Goal: Feedback & Contribution: Leave review/rating

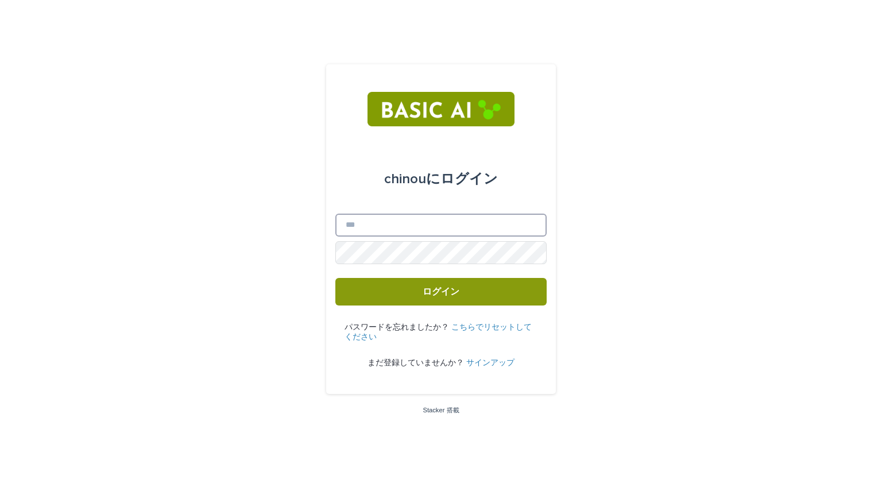
click at [417, 224] on input "メール" at bounding box center [440, 225] width 211 height 23
type input "**********"
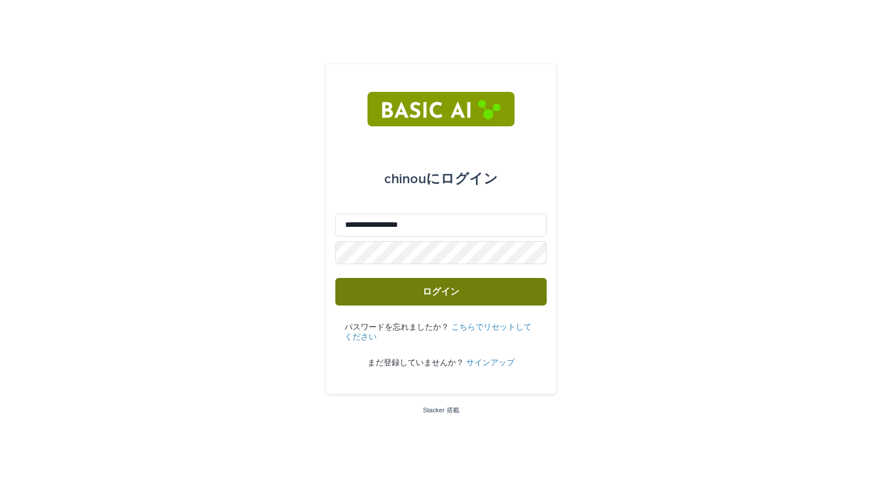
click at [431, 287] on font "ログイン" at bounding box center [440, 291] width 37 height 9
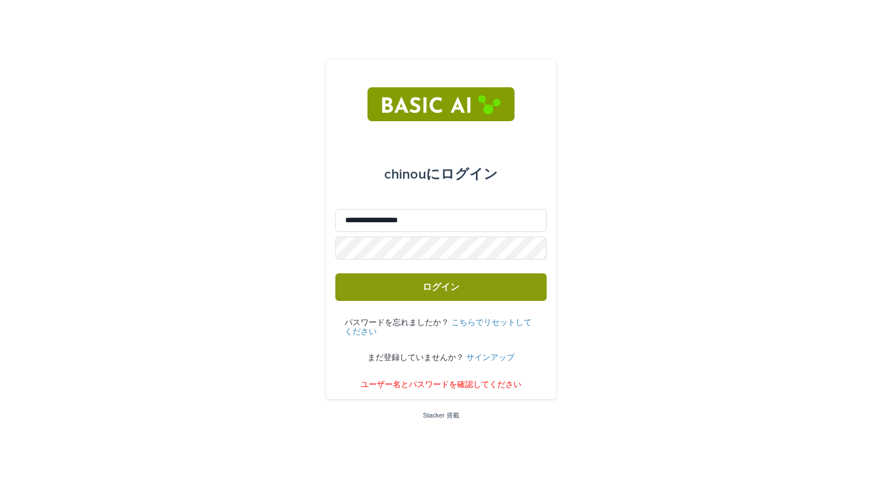
click at [492, 359] on font "サインアップ" at bounding box center [490, 358] width 48 height 8
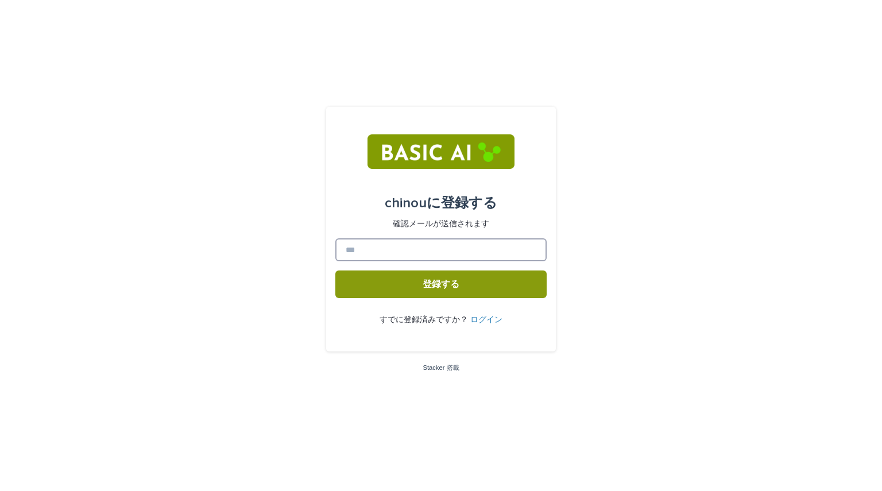
click at [480, 250] on input at bounding box center [440, 249] width 211 height 23
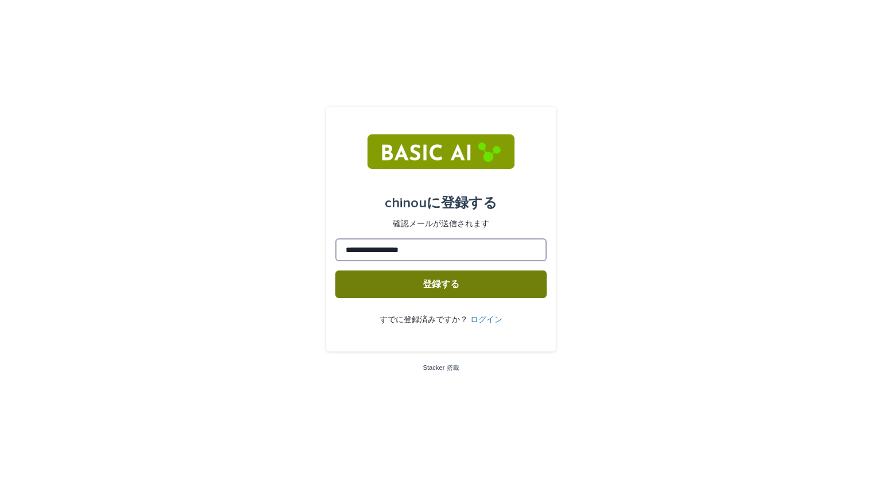
type input "**********"
click at [486, 292] on button "登録する" at bounding box center [440, 284] width 211 height 28
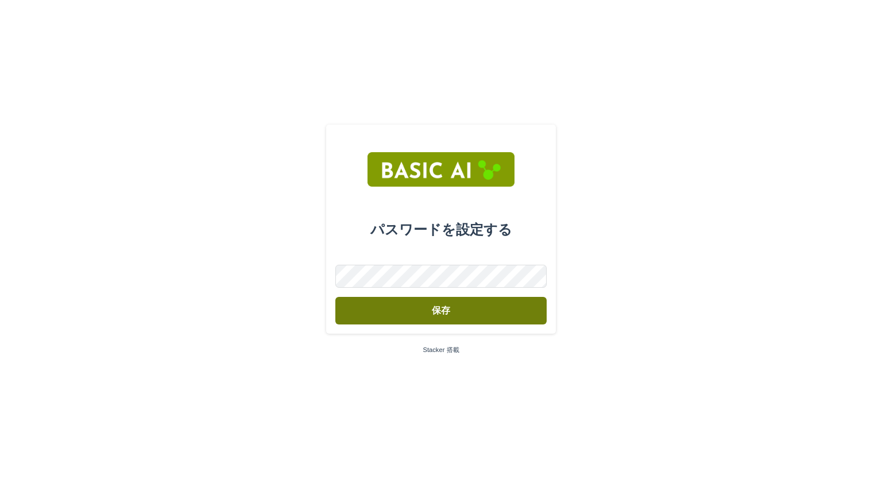
click at [448, 304] on button "保存" at bounding box center [440, 311] width 211 height 28
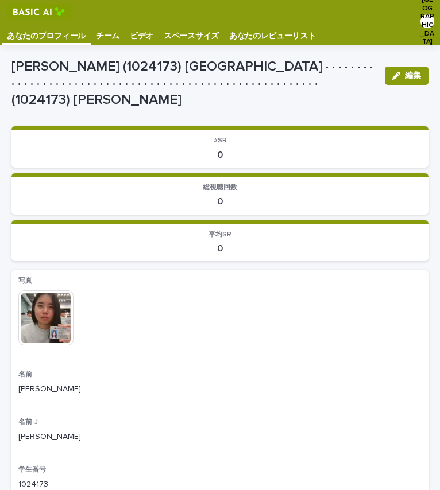
click at [32, 13] on img at bounding box center [39, 11] width 64 height 15
click at [107, 39] on font "チーム" at bounding box center [108, 36] width 24 height 8
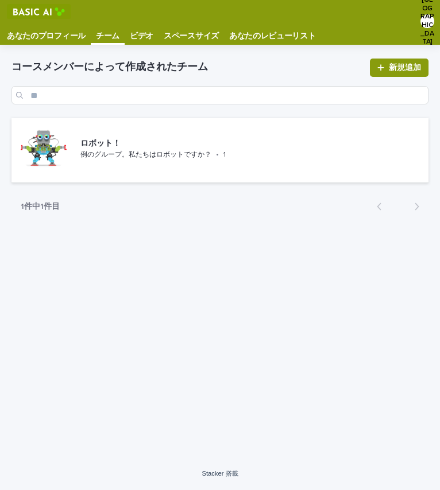
click at [142, 34] on font "ビデオ" at bounding box center [142, 36] width 24 height 8
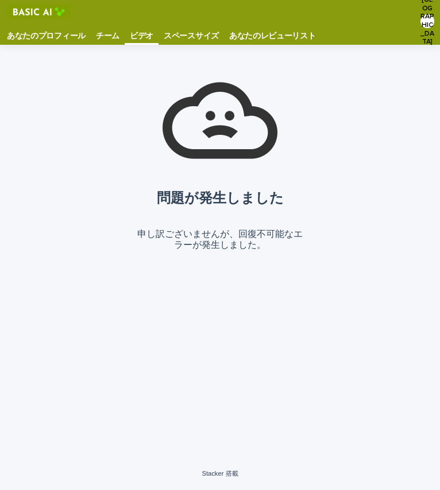
click at [200, 33] on font "スペースサイズ" at bounding box center [191, 36] width 55 height 8
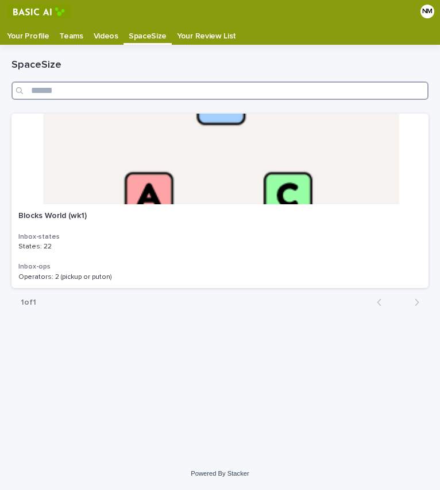
click at [187, 82] on input "Search" at bounding box center [219, 91] width 417 height 18
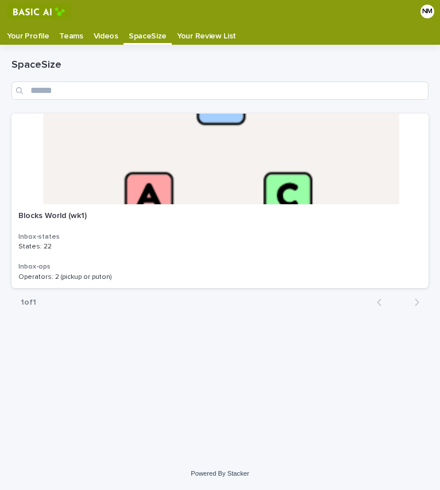
click at [211, 37] on p "Your Review List" at bounding box center [206, 32] width 59 height 18
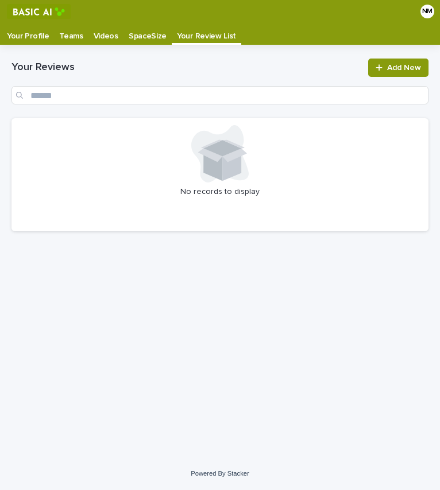
click at [19, 46] on div "Your Reviews Add New" at bounding box center [219, 81] width 417 height 73
click at [36, 29] on p "Your Profile" at bounding box center [28, 32] width 42 height 18
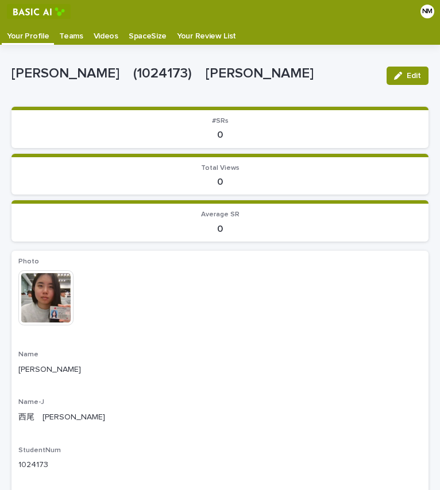
click at [104, 32] on p "Videos" at bounding box center [106, 32] width 25 height 18
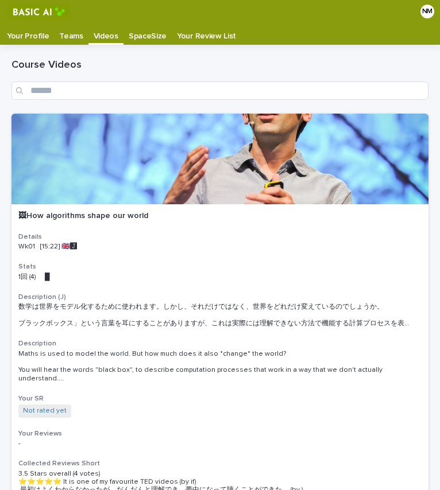
click at [144, 34] on p "SpaceSize" at bounding box center [148, 32] width 38 height 18
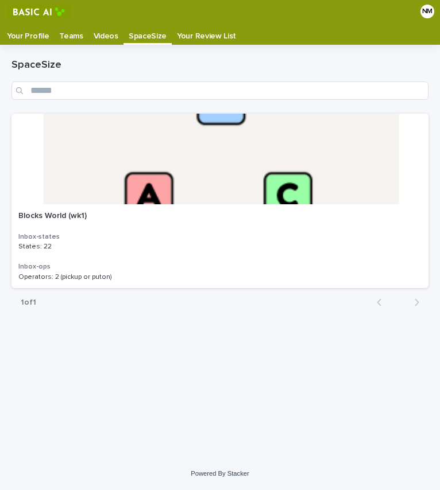
click at [94, 30] on p "Videos" at bounding box center [106, 32] width 25 height 18
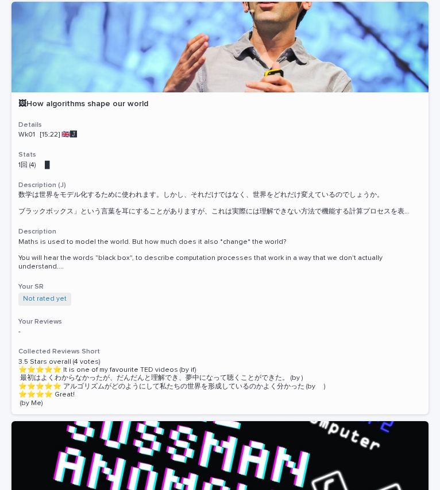
scroll to position [1, 0]
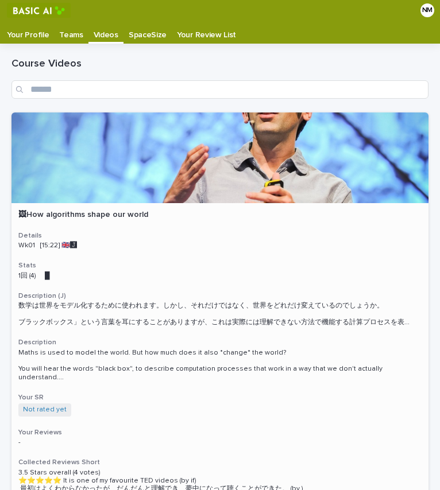
click at [111, 212] on p "🖼How algorithms shape our world" at bounding box center [219, 215] width 403 height 10
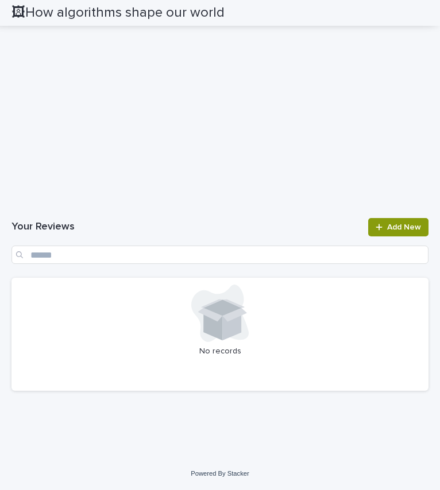
scroll to position [1747, 0]
click at [387, 231] on span "Add New" at bounding box center [404, 227] width 34 height 8
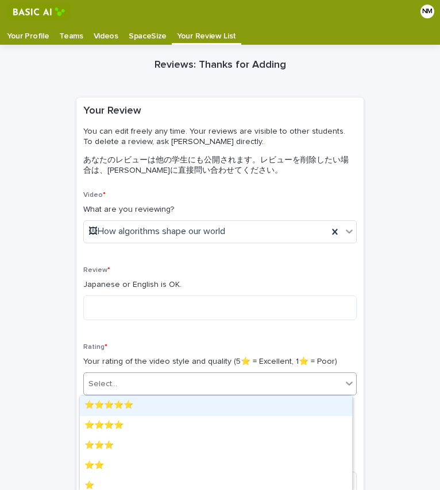
click at [169, 382] on div "Select..." at bounding box center [213, 384] width 258 height 19
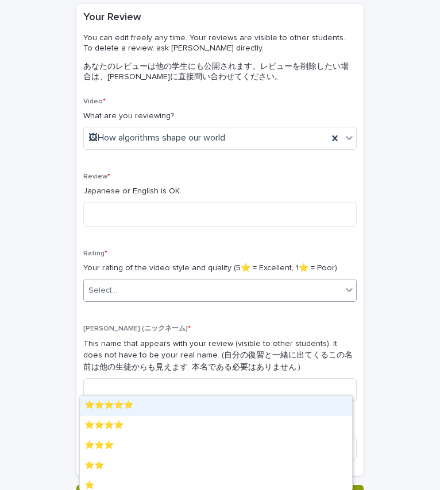
scroll to position [95, 0]
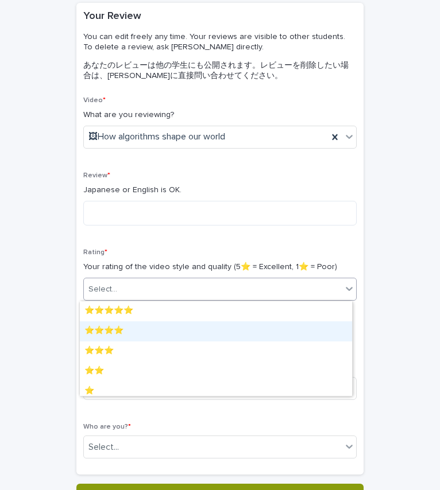
click at [120, 338] on div "⭐️⭐️⭐️⭐️" at bounding box center [216, 331] width 272 height 20
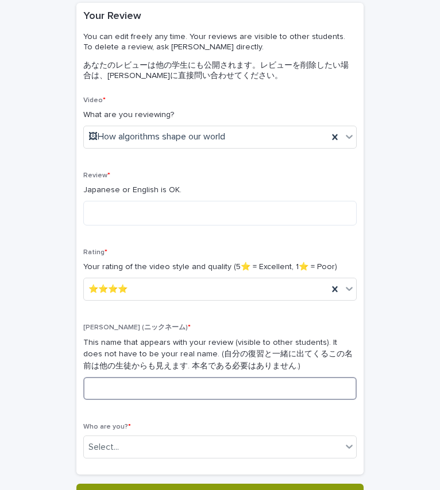
click at [146, 396] on input at bounding box center [219, 388] width 273 height 23
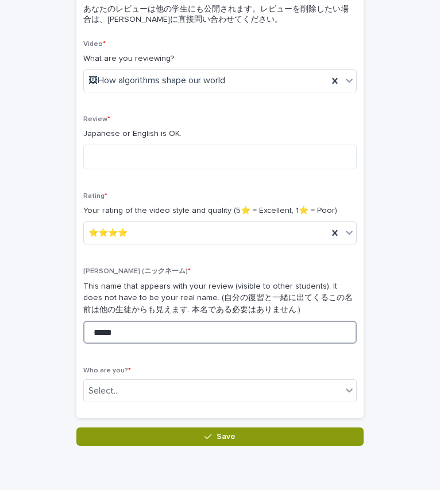
scroll to position [151, 0]
type input "*****"
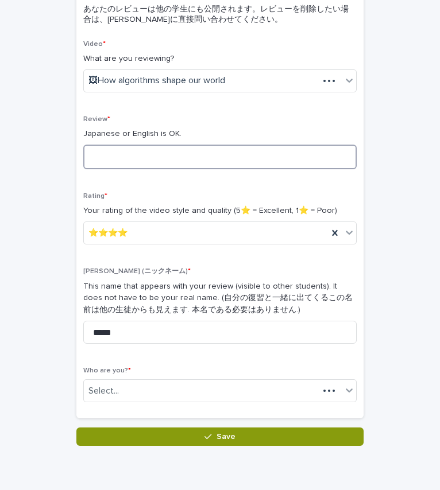
click at [178, 161] on textarea at bounding box center [219, 157] width 273 height 25
type textarea "*"
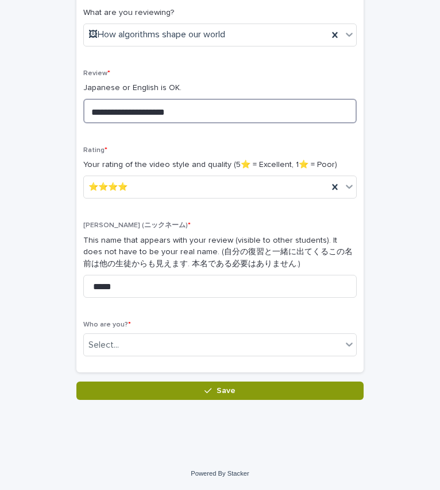
scroll to position [197, 0]
type textarea "**********"
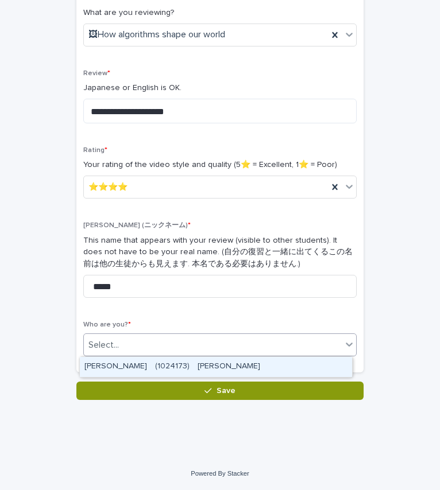
click at [138, 336] on div "Select..." at bounding box center [213, 345] width 258 height 19
click at [146, 362] on div "[PERSON_NAME]　(1024173)　[PERSON_NAME]" at bounding box center [216, 367] width 272 height 20
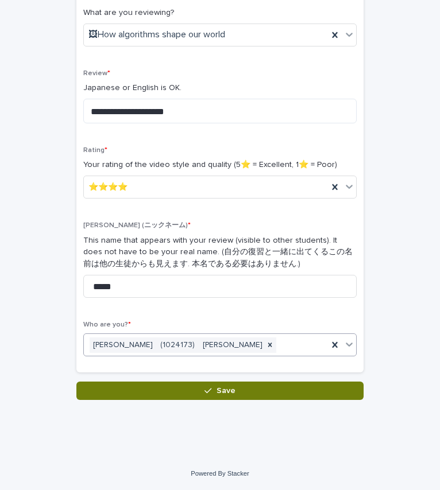
click at [193, 396] on button "Save" at bounding box center [219, 391] width 287 height 18
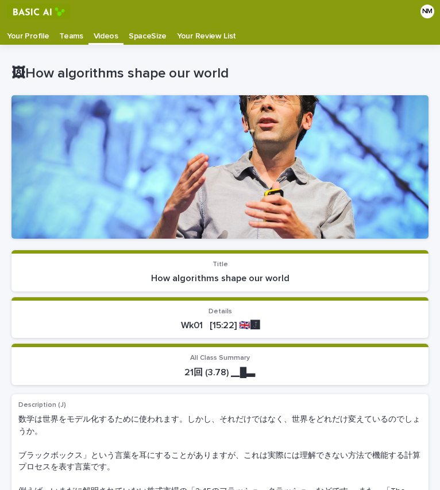
click at [97, 37] on p "Videos" at bounding box center [106, 32] width 25 height 18
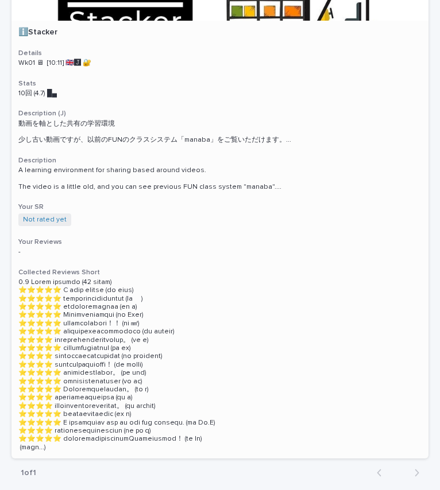
scroll to position [970, 0]
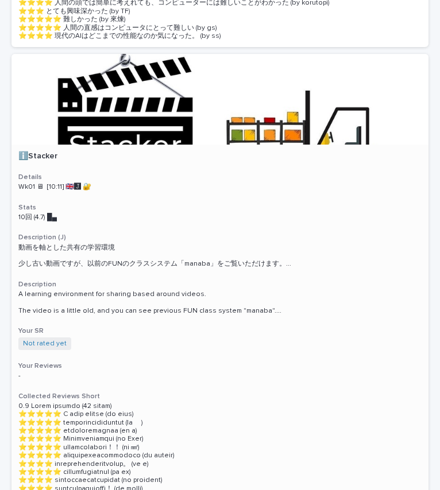
click at [127, 81] on div at bounding box center [219, 99] width 417 height 91
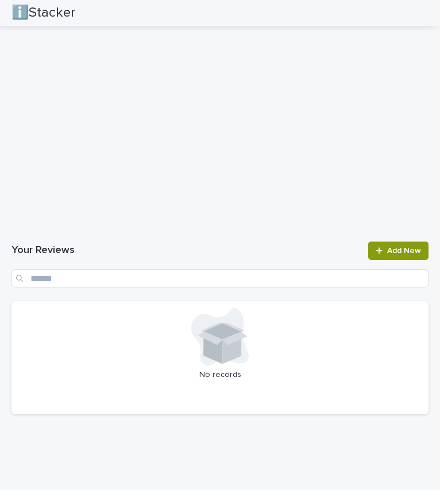
scroll to position [1475, 0]
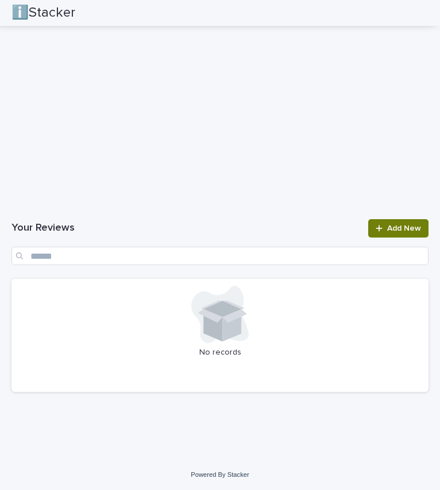
click at [387, 225] on span "Add New" at bounding box center [404, 228] width 34 height 8
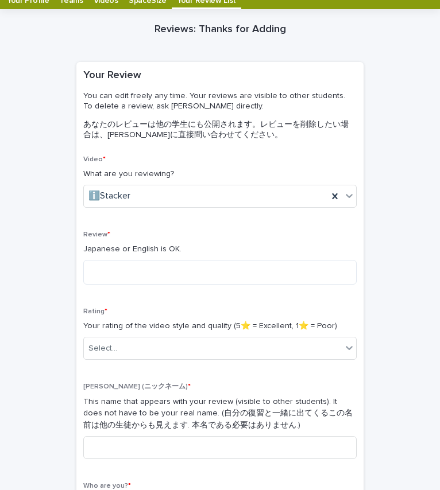
scroll to position [34, 0]
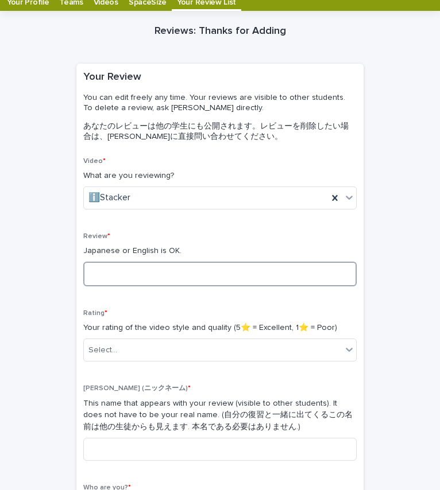
click at [164, 276] on textarea at bounding box center [219, 274] width 273 height 25
type textarea "**********"
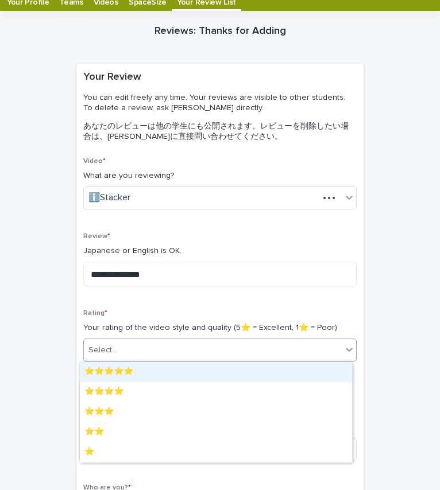
click at [176, 353] on div "Select..." at bounding box center [213, 350] width 258 height 19
click at [167, 370] on div "⭐️⭐️⭐️⭐️⭐️" at bounding box center [216, 372] width 272 height 20
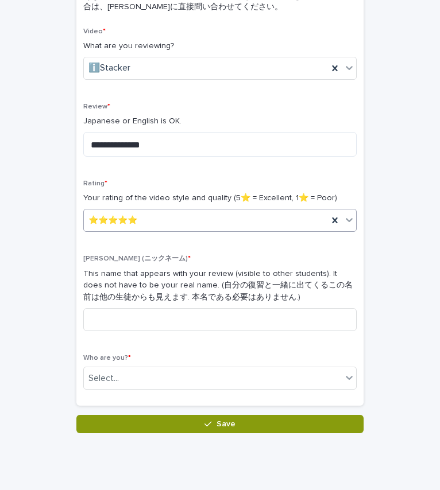
scroll to position [188, 0]
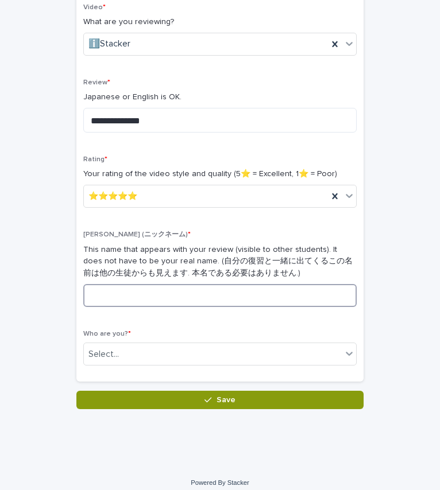
click at [145, 298] on input at bounding box center [219, 295] width 273 height 23
type input "*"
type input "****"
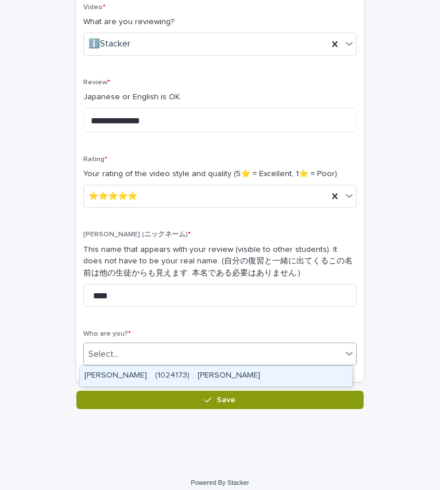
click at [142, 356] on div "Select..." at bounding box center [213, 354] width 258 height 19
click at [139, 371] on div "[PERSON_NAME]　(1024173)　[PERSON_NAME]" at bounding box center [216, 376] width 272 height 20
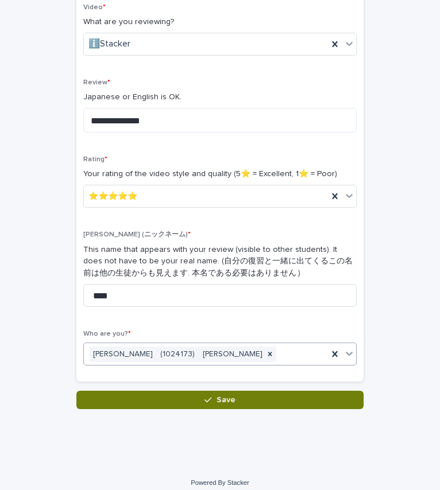
click at [164, 404] on button "Save" at bounding box center [219, 400] width 287 height 18
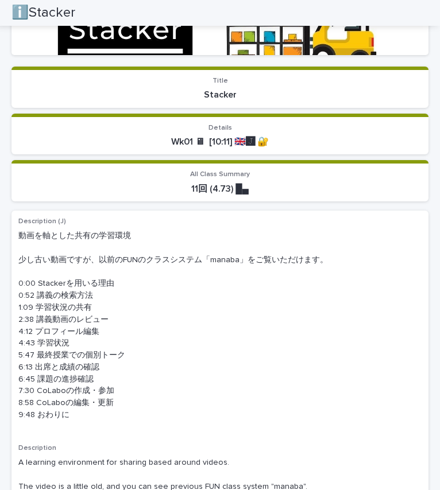
scroll to position [29, 0]
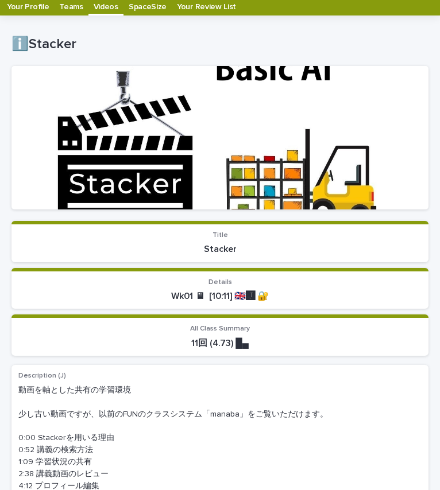
click at [98, 4] on p "Videos" at bounding box center [106, 3] width 25 height 18
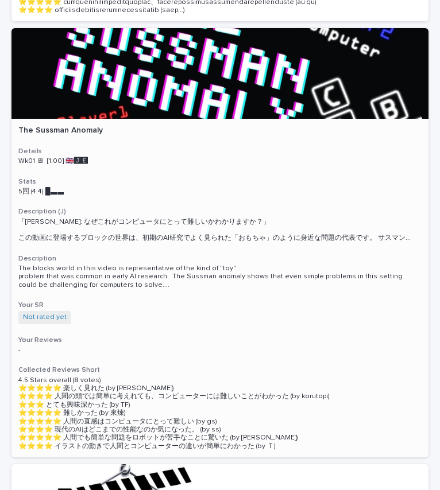
scroll to position [576, 0]
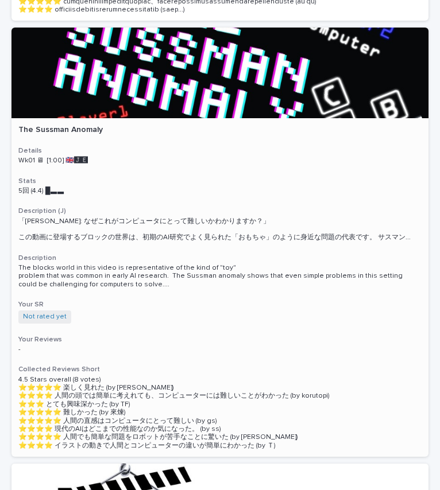
click at [180, 61] on div at bounding box center [219, 73] width 417 height 91
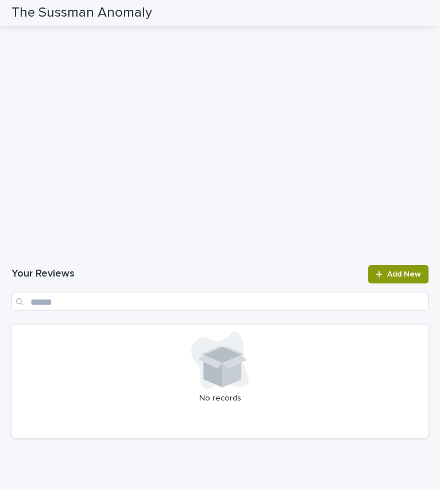
scroll to position [1023, 0]
click at [387, 273] on span "Add New" at bounding box center [404, 275] width 34 height 8
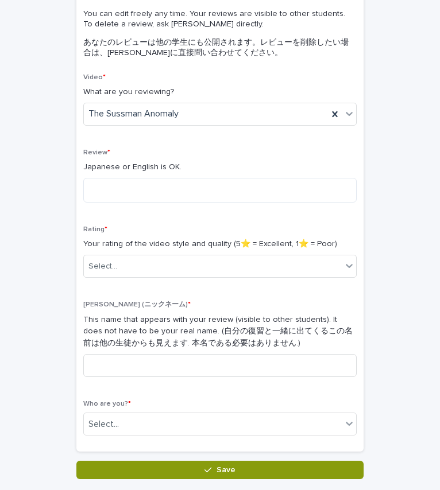
scroll to position [117, 0]
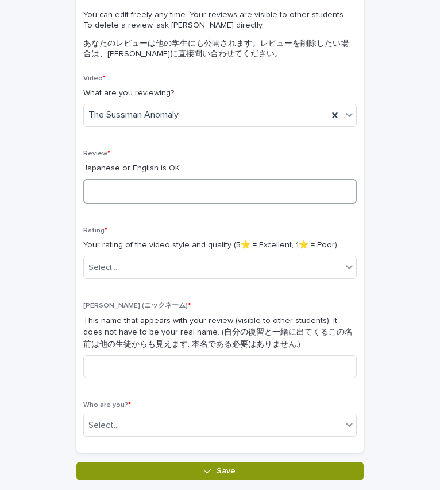
click at [172, 196] on textarea at bounding box center [219, 191] width 273 height 25
type textarea "*"
type textarea "**********"
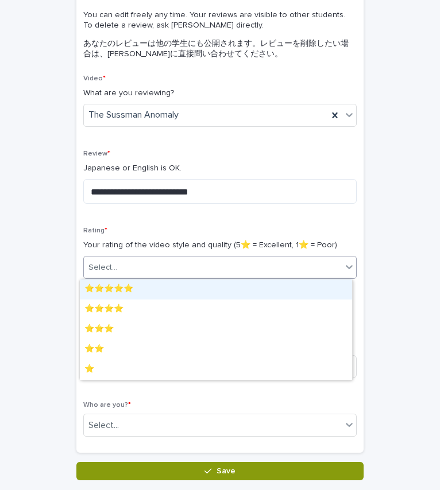
click at [185, 265] on div "Select..." at bounding box center [213, 267] width 258 height 19
click at [181, 292] on div "⭐️⭐️⭐️⭐️⭐️" at bounding box center [216, 290] width 272 height 20
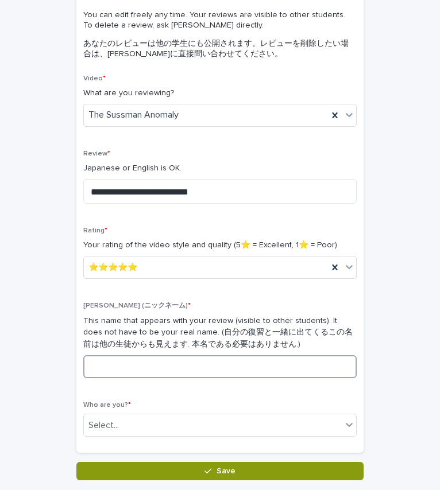
click at [162, 373] on input at bounding box center [219, 366] width 273 height 23
type input "****"
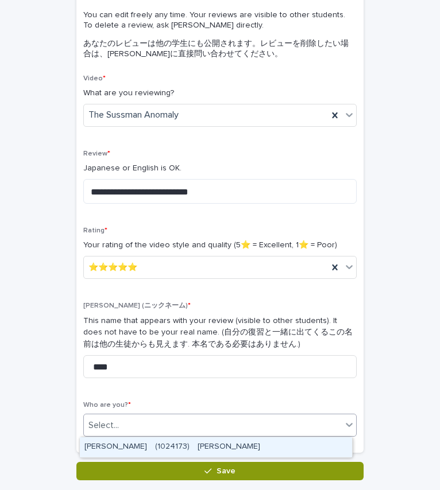
click at [161, 422] on div "Select..." at bounding box center [213, 425] width 258 height 19
click at [165, 440] on div "[PERSON_NAME]　(1024173)　[PERSON_NAME]" at bounding box center [216, 447] width 272 height 20
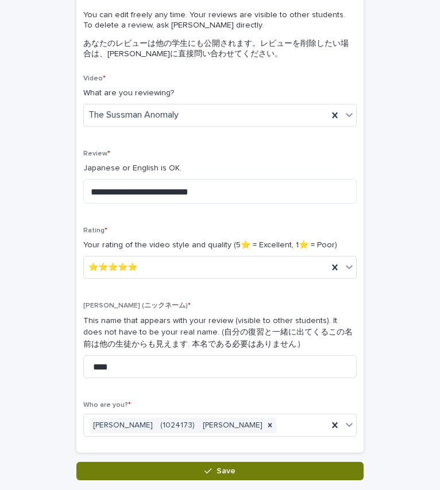
click at [173, 468] on button "Save" at bounding box center [219, 471] width 287 height 18
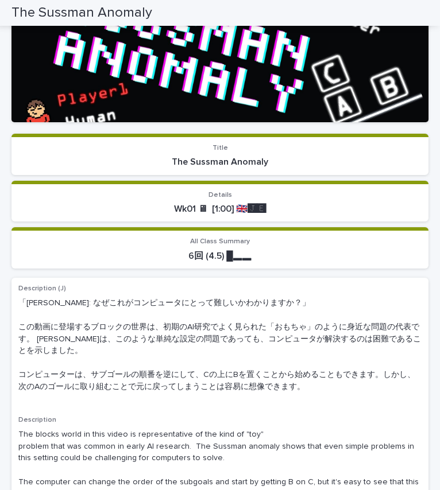
scroll to position [23, 0]
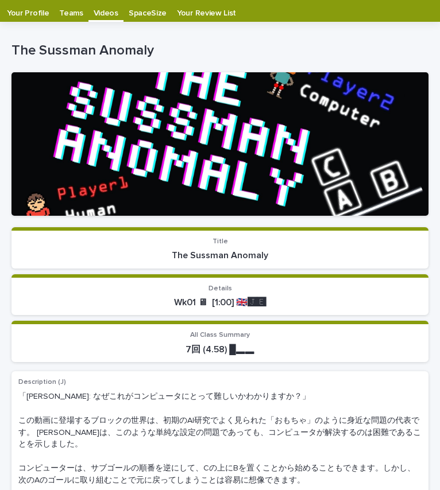
click at [69, 8] on p "Teams" at bounding box center [71, 9] width 24 height 18
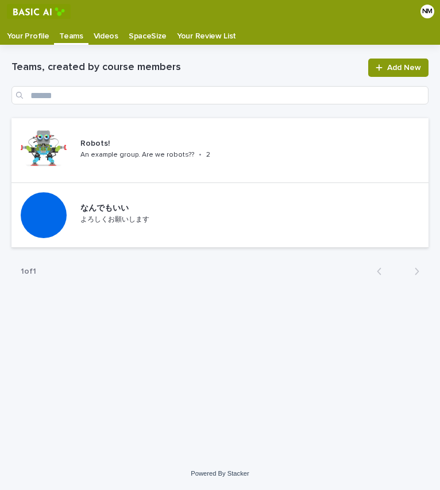
click at [28, 29] on p "Your Profile" at bounding box center [28, 32] width 42 height 18
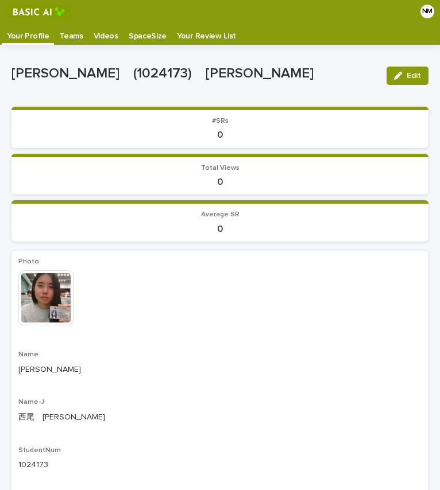
click at [71, 34] on p "Teams" at bounding box center [71, 32] width 24 height 18
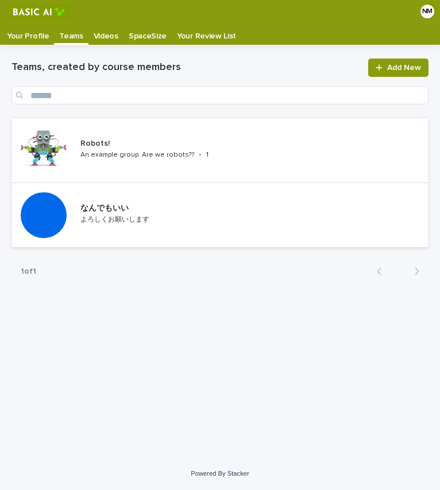
click at [32, 37] on p "Your Profile" at bounding box center [28, 32] width 42 height 18
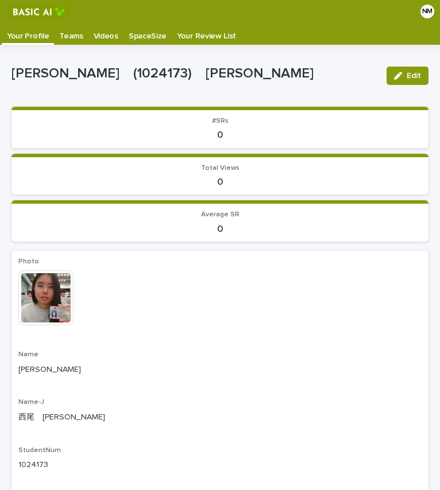
click at [63, 36] on p "Teams" at bounding box center [71, 32] width 24 height 18
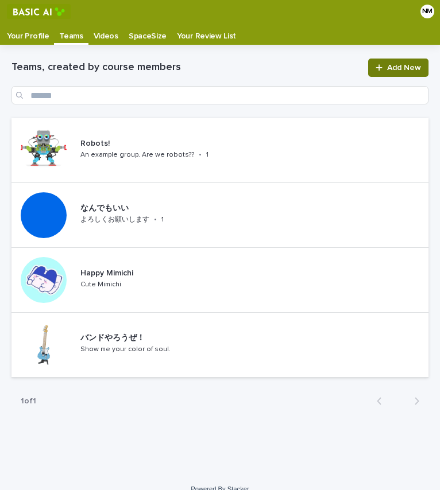
click at [390, 68] on span "Add New" at bounding box center [404, 68] width 34 height 8
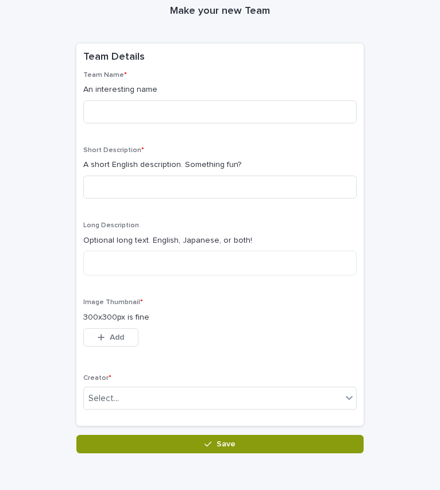
scroll to position [55, 0]
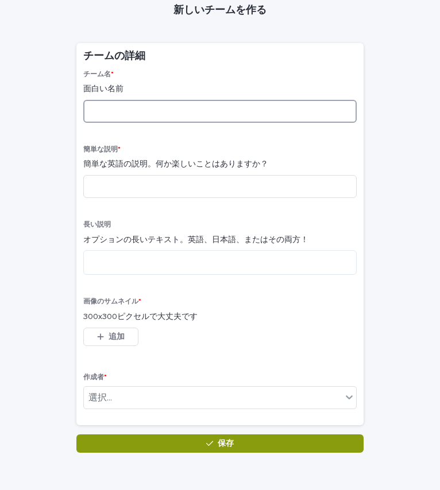
click at [196, 108] on input at bounding box center [219, 111] width 273 height 23
type input "*"
type input "**"
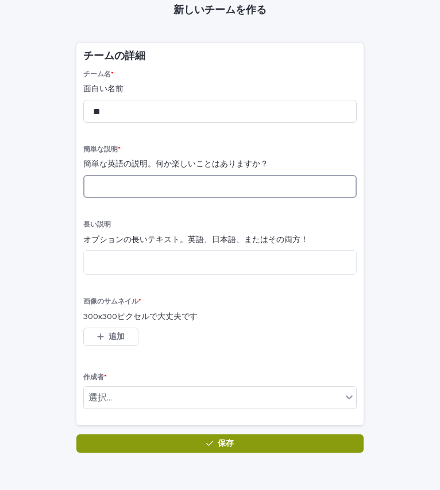
click at [152, 189] on input at bounding box center [219, 186] width 273 height 23
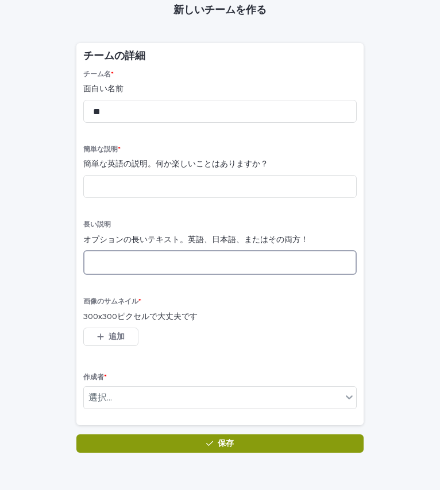
click at [154, 254] on textarea at bounding box center [219, 262] width 273 height 25
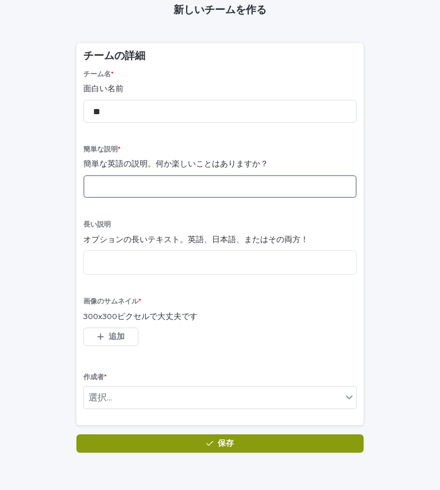
click at [125, 188] on input at bounding box center [219, 186] width 273 height 23
click at [125, 188] on input "*******" at bounding box center [219, 186] width 273 height 23
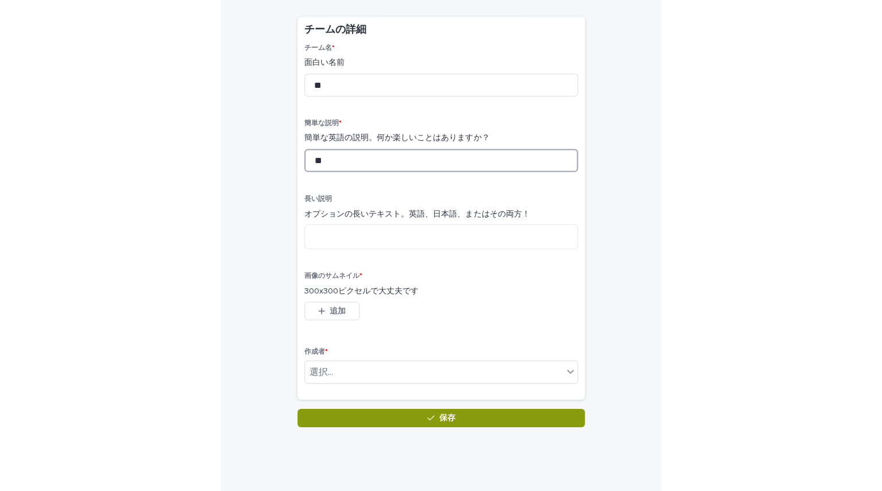
scroll to position [107, 0]
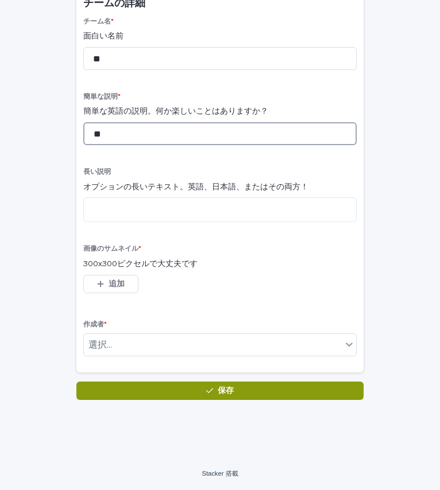
type input "**"
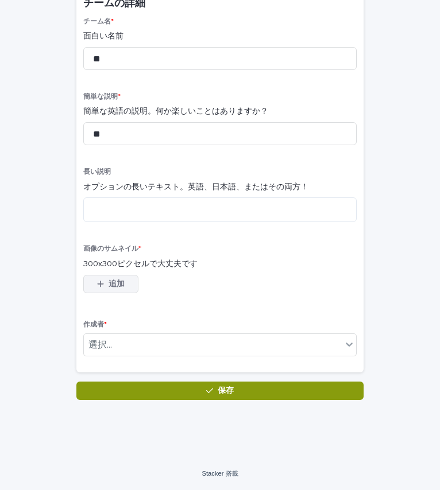
click at [114, 293] on button "追加" at bounding box center [110, 284] width 55 height 18
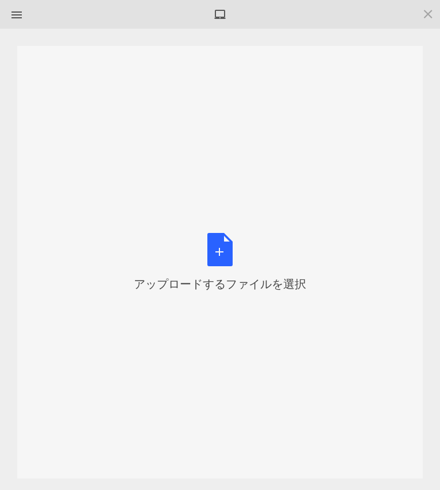
click at [246, 213] on div "アップロードするファイルを選択 またはドラッグアンドドロップ、コピーアンドペーストでファイルを" at bounding box center [219, 262] width 405 height 433
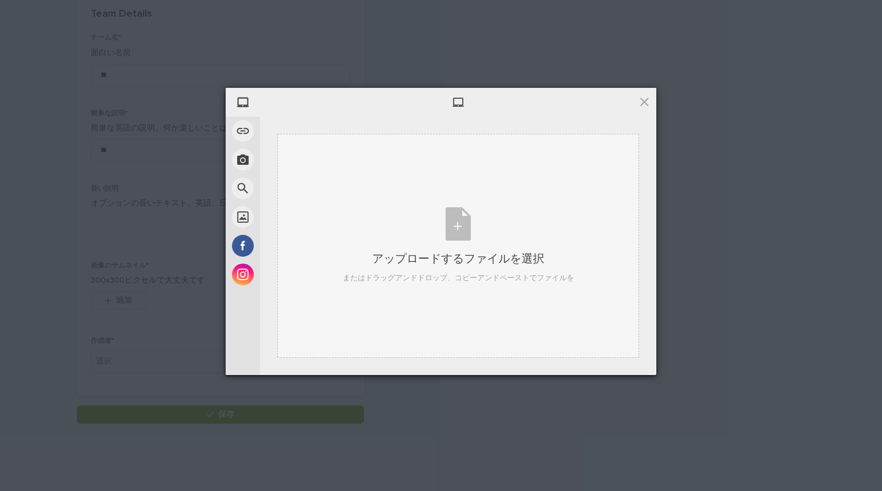
scroll to position [86, 0]
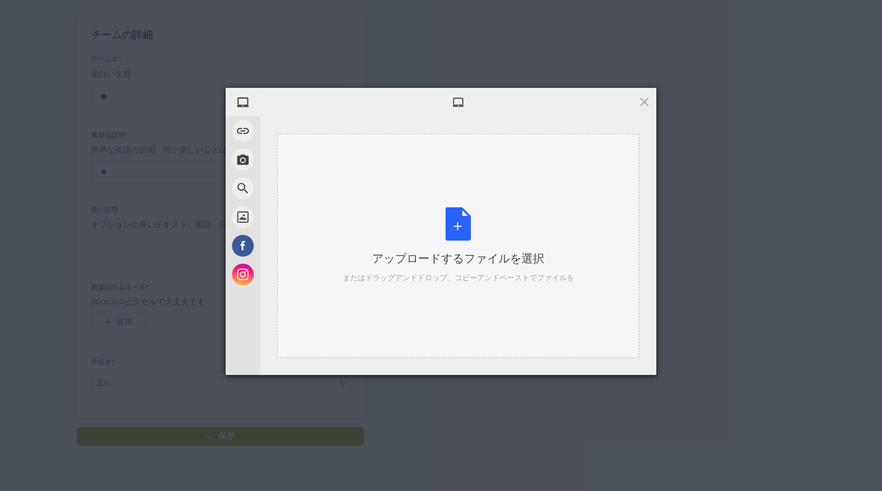
click at [462, 218] on div "アップロードするファイルを選択 またはドラッグアンドドロップ、コピーアンドペーストでファイルを" at bounding box center [458, 245] width 231 height 76
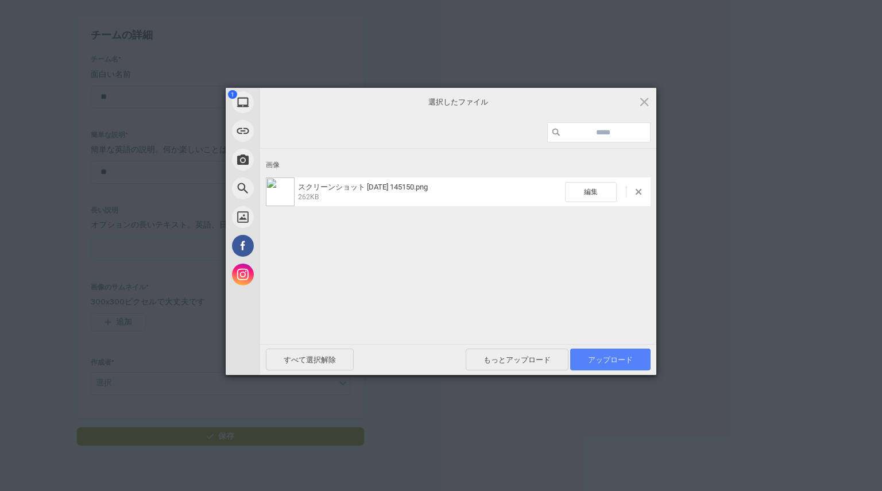
click at [610, 358] on font "アップロード" at bounding box center [610, 359] width 45 height 9
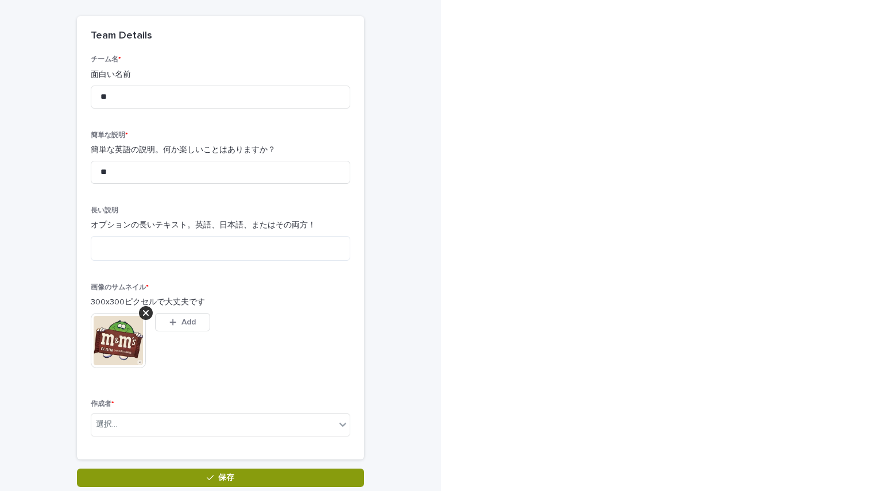
scroll to position [106, 0]
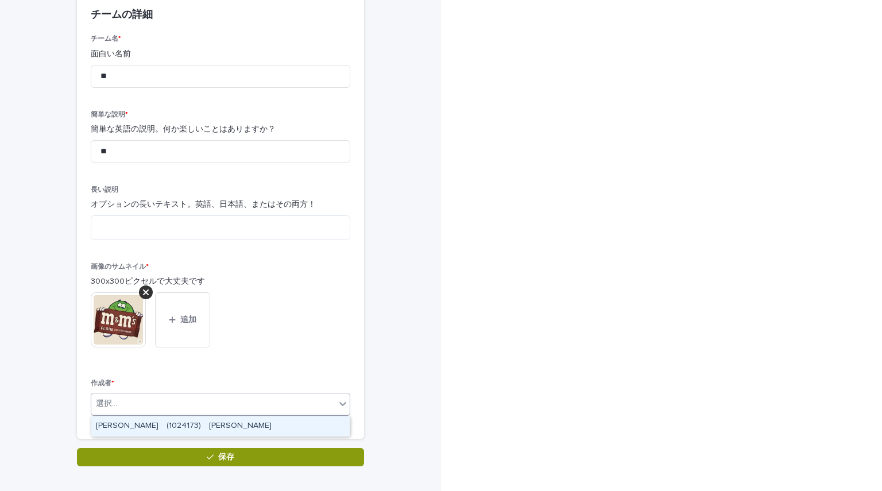
click at [248, 408] on div "選択..." at bounding box center [213, 403] width 244 height 19
click at [227, 422] on font "NISHIO Maho (1024173) 西 · · · · · · · · · · · · · · · · · · · · · · · · · · · ·…" at bounding box center [351, 425] width 511 height 8
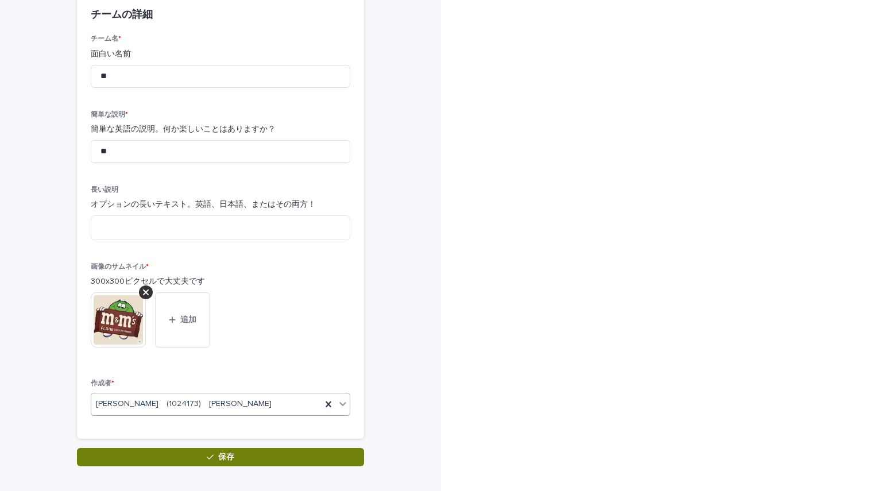
scroll to position [117, 0]
click at [226, 462] on button "保存" at bounding box center [220, 457] width 287 height 18
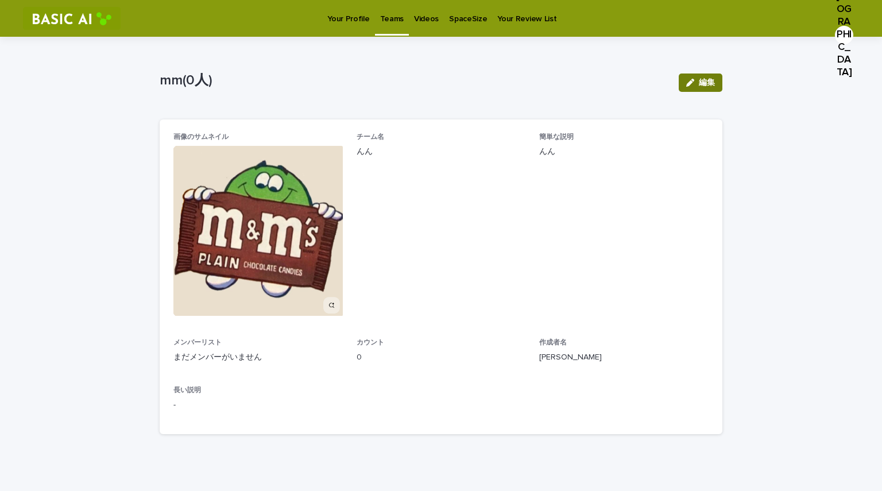
click at [687, 78] on button "編集" at bounding box center [700, 82] width 44 height 18
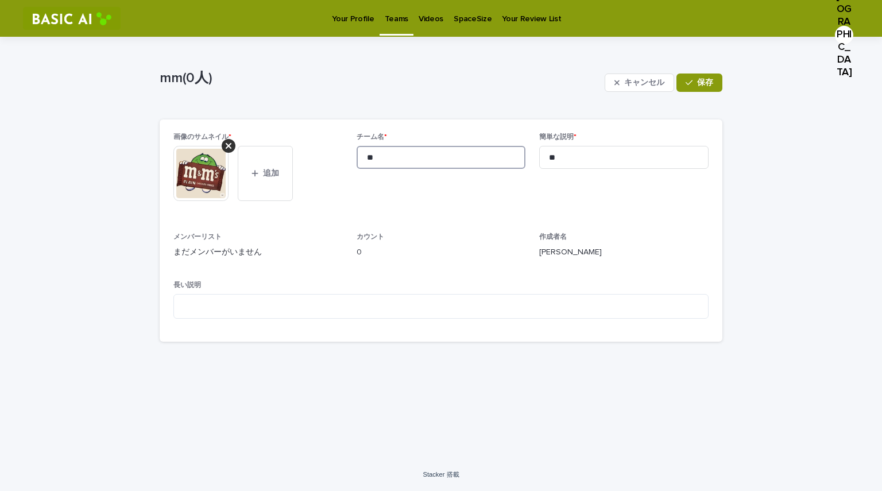
click at [447, 161] on input "**" at bounding box center [440, 157] width 169 height 23
type input "*"
type input "**"
click at [576, 158] on input "**" at bounding box center [623, 157] width 169 height 23
type input "*"
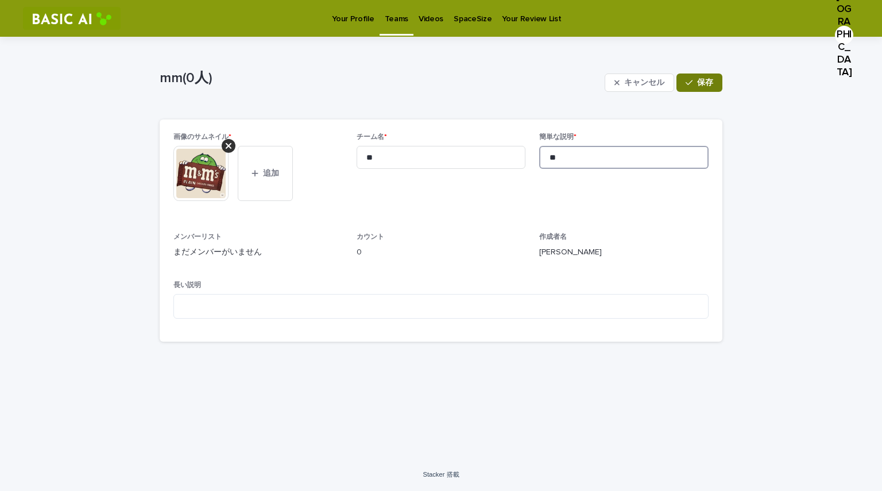
type input "**"
click at [688, 82] on icon "button" at bounding box center [688, 83] width 7 height 8
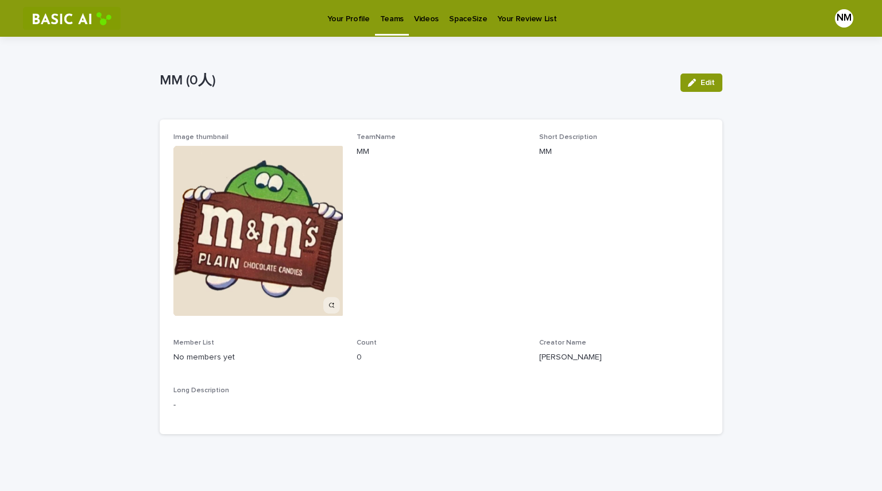
click at [348, 16] on p "Your Profile" at bounding box center [348, 12] width 42 height 24
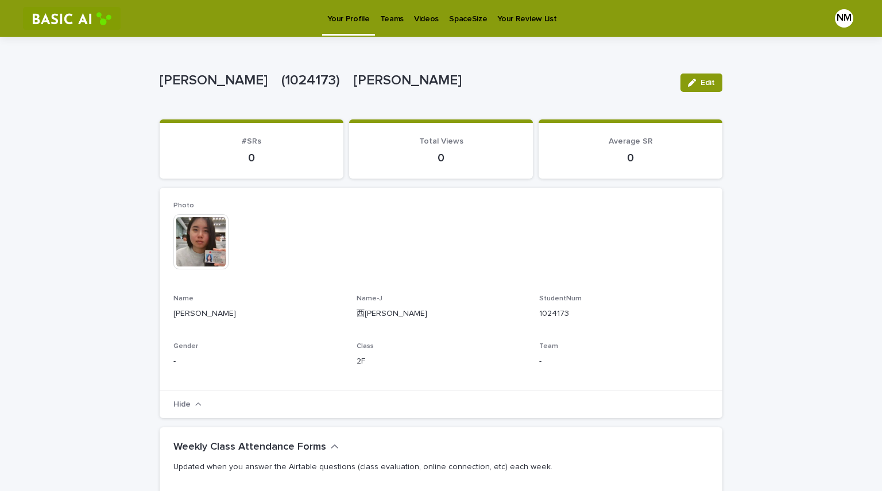
click at [394, 14] on p "Teams" at bounding box center [392, 12] width 24 height 24
click at [698, 89] on button "Edit" at bounding box center [701, 82] width 42 height 18
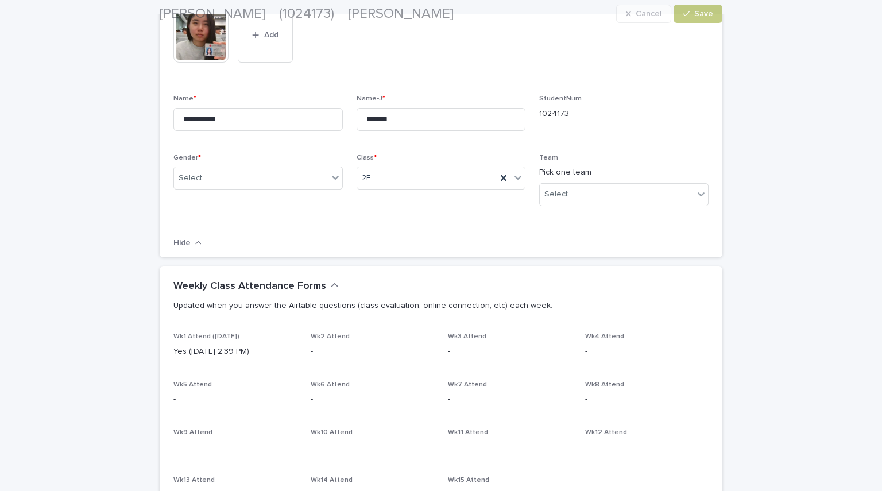
scroll to position [212, 0]
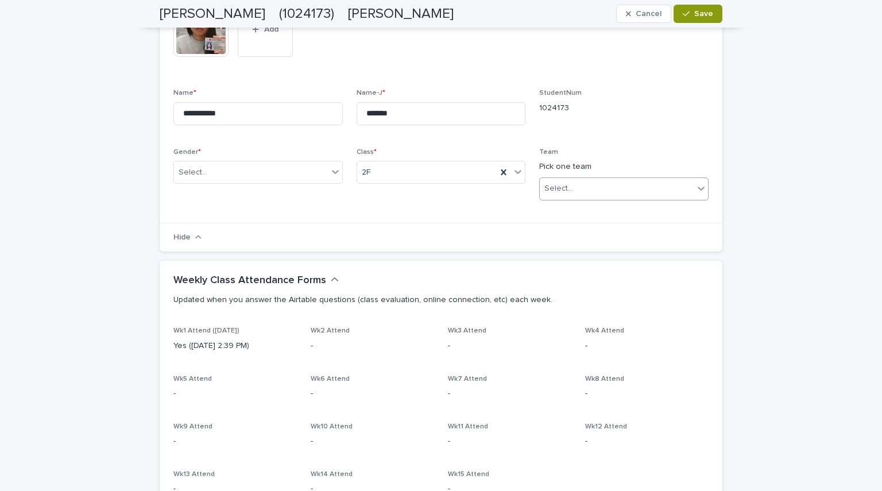
click at [614, 185] on div "Select..." at bounding box center [617, 188] width 154 height 19
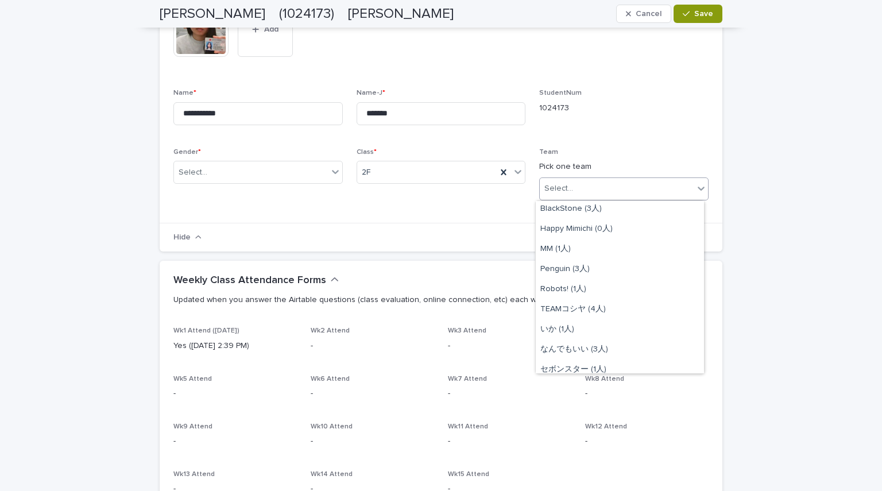
scroll to position [0, 0]
click at [591, 269] on div "MM (1人)" at bounding box center [620, 271] width 168 height 20
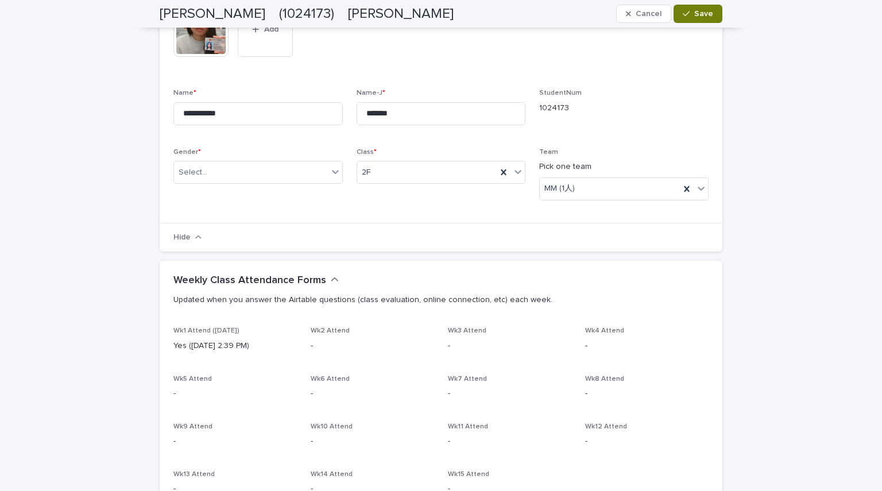
click at [684, 12] on icon "button" at bounding box center [686, 14] width 7 height 8
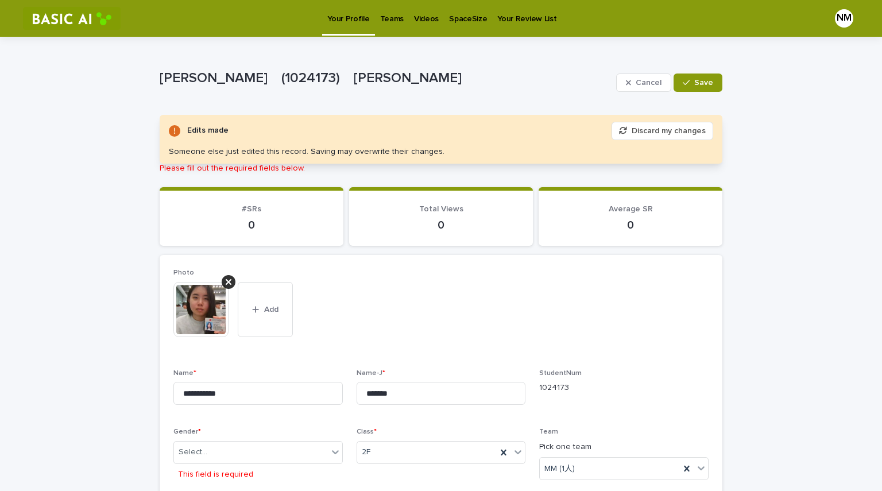
click at [386, 25] on link "Teams" at bounding box center [392, 18] width 34 height 36
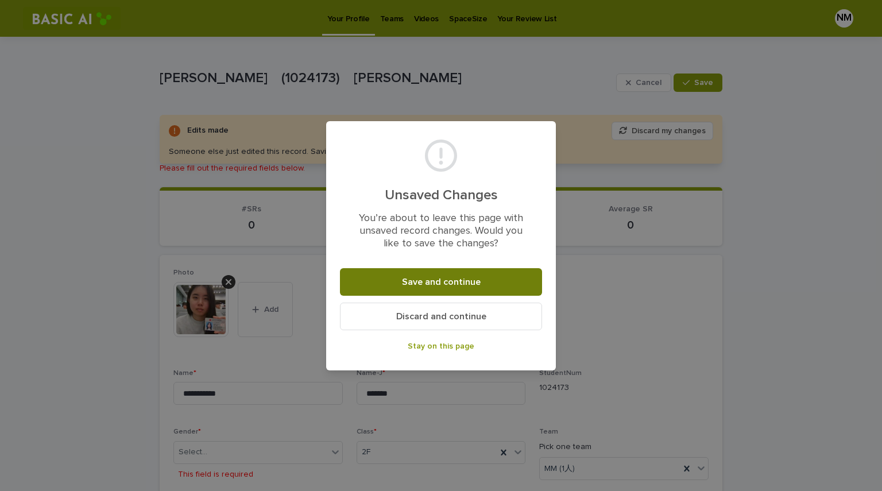
click at [454, 281] on span "Save and continue" at bounding box center [441, 281] width 79 height 9
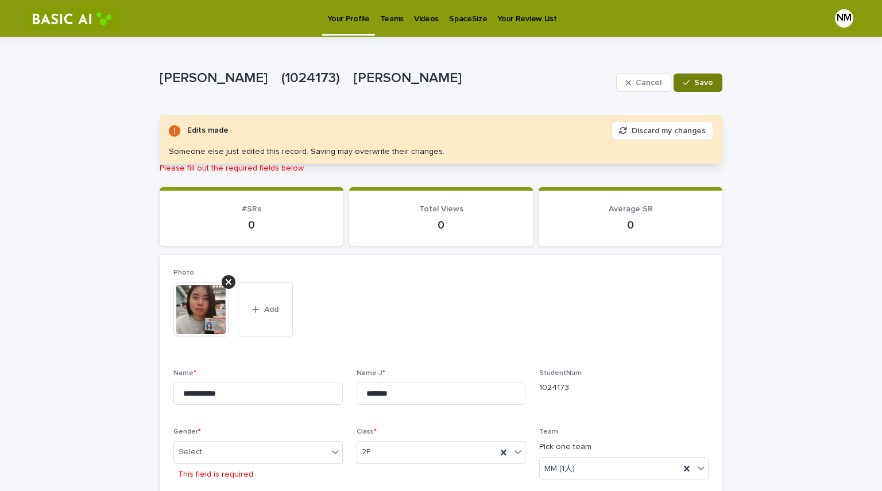
click at [683, 85] on icon "button" at bounding box center [686, 83] width 7 height 8
click at [380, 13] on p "Teams" at bounding box center [392, 12] width 24 height 24
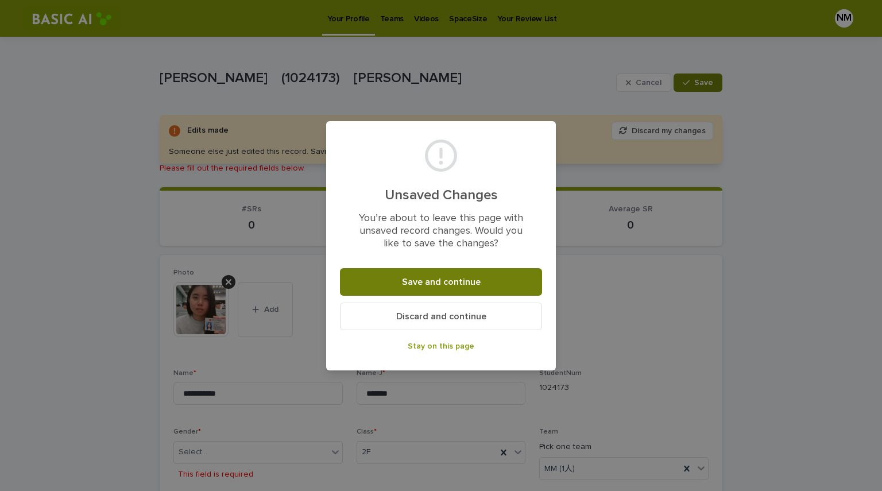
click at [444, 284] on span "Save and continue" at bounding box center [441, 281] width 79 height 9
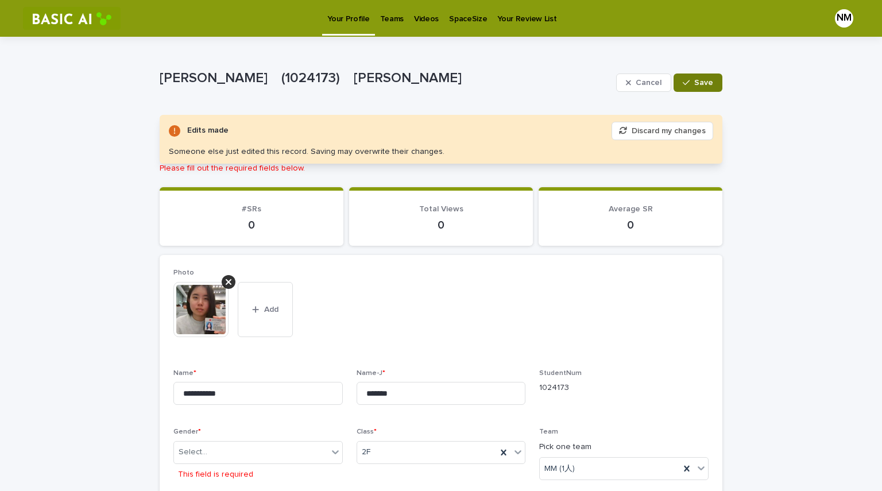
click at [333, 160] on div "Edits made Discard my changes Someone else just edited this record. Saving may …" at bounding box center [441, 139] width 563 height 49
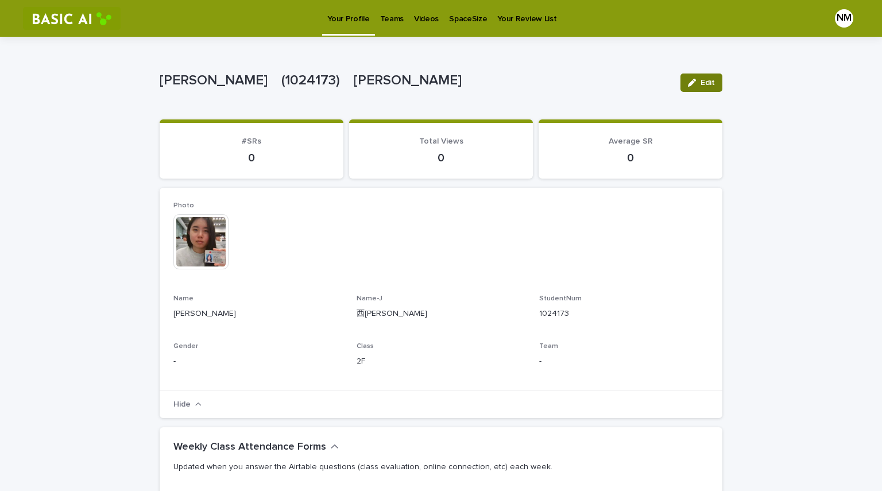
click at [700, 81] on span "Edit" at bounding box center [707, 83] width 14 height 8
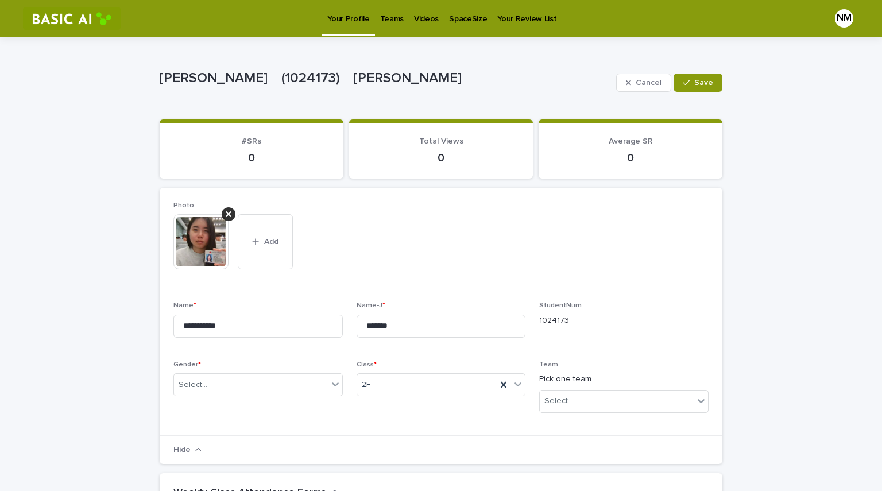
click at [700, 81] on span "Save" at bounding box center [703, 83] width 19 height 8
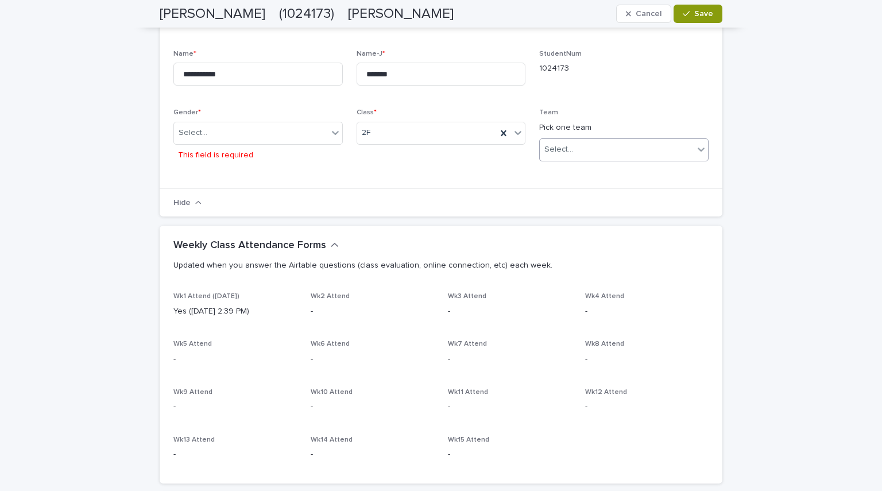
scroll to position [222, 0]
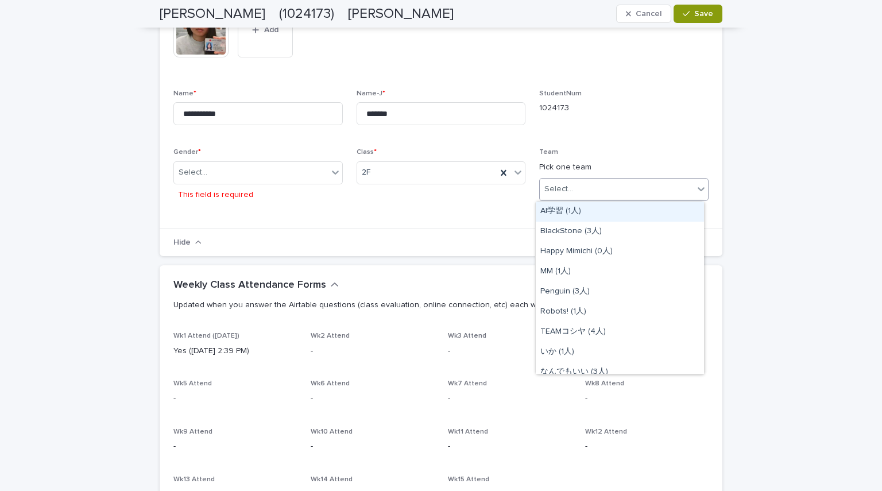
click at [612, 191] on div "Select..." at bounding box center [617, 189] width 154 height 19
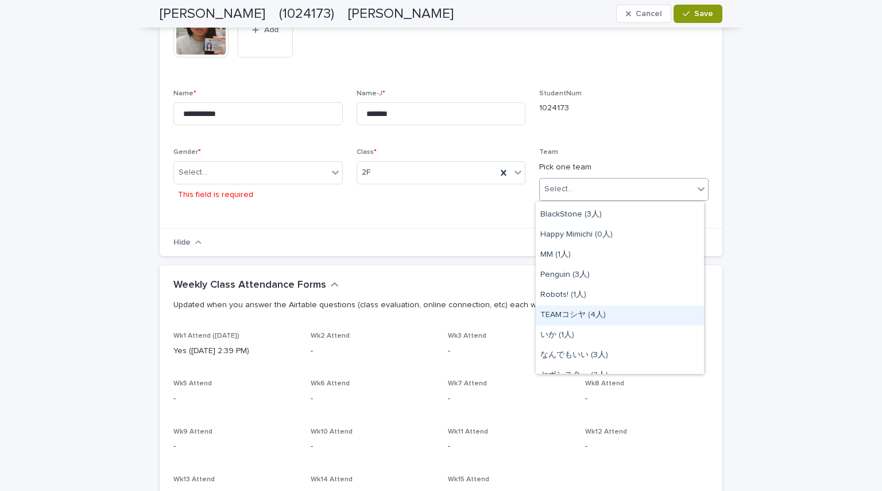
scroll to position [0, 0]
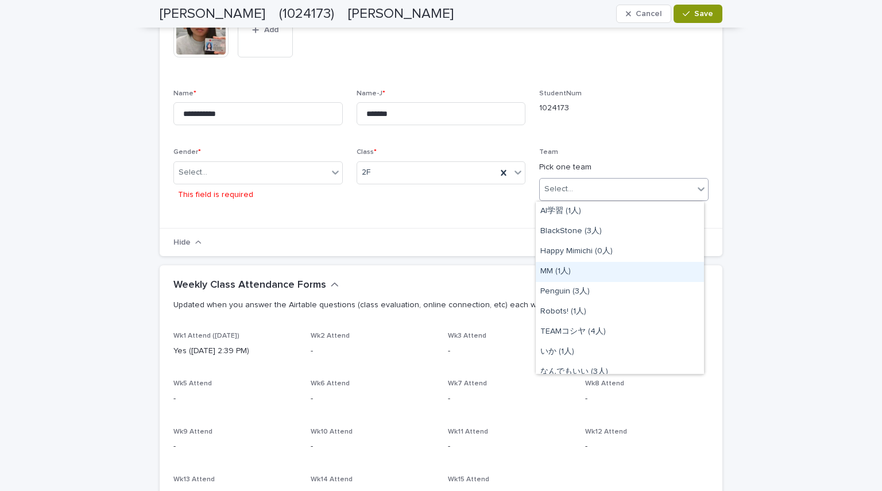
click at [571, 274] on div "MM (1人)" at bounding box center [620, 272] width 168 height 20
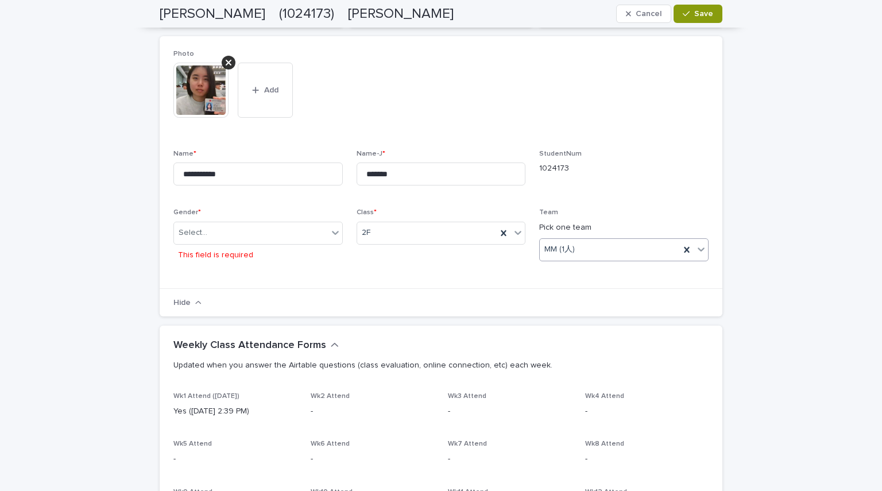
scroll to position [161, 0]
click at [288, 230] on div "Select..." at bounding box center [251, 233] width 154 height 19
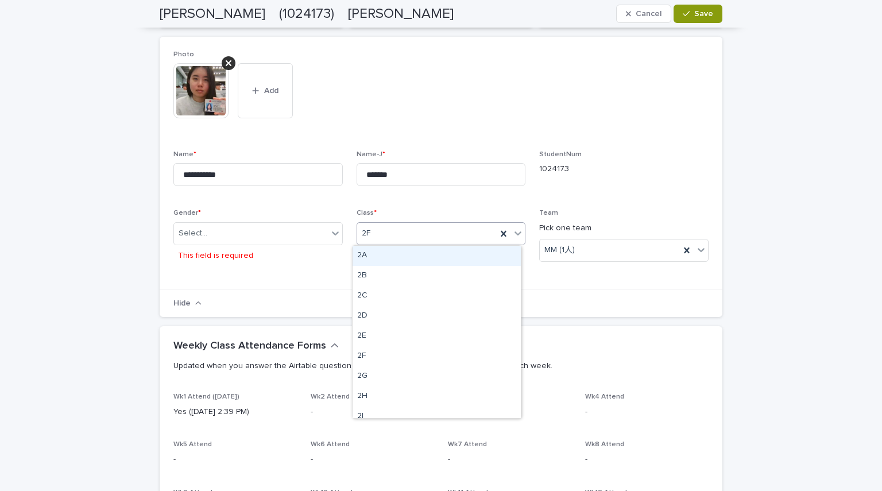
click at [431, 229] on div "2F" at bounding box center [427, 233] width 140 height 19
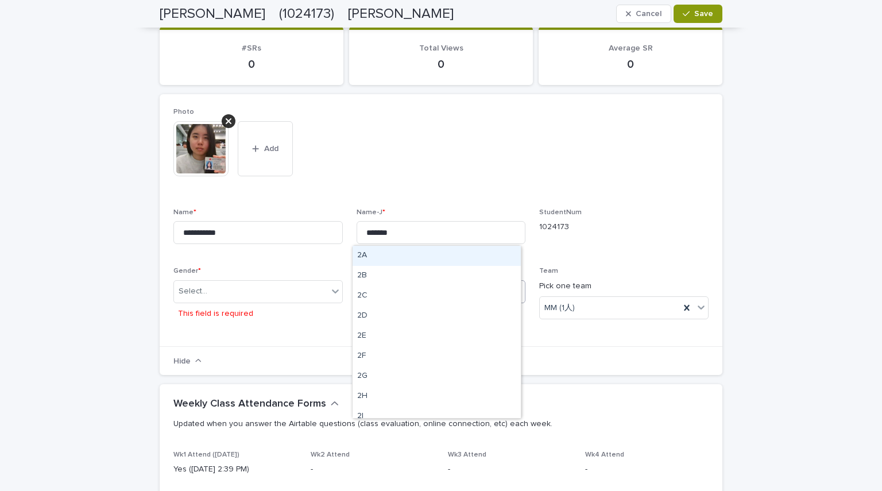
scroll to position [190, 0]
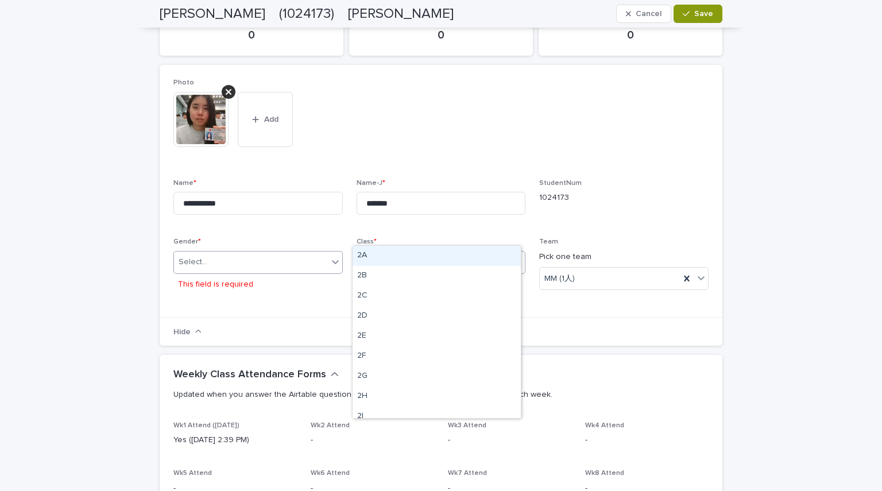
click at [280, 272] on div "Select..." at bounding box center [257, 262] width 169 height 23
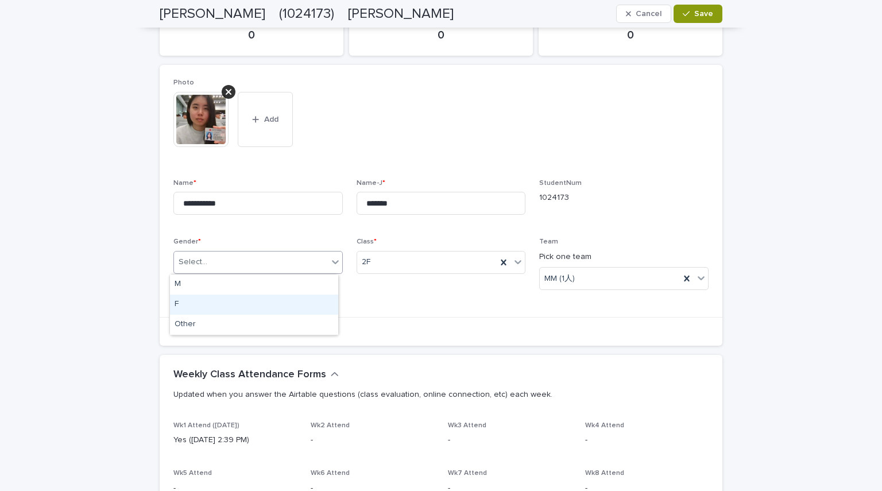
click at [255, 298] on div "F" at bounding box center [254, 304] width 168 height 20
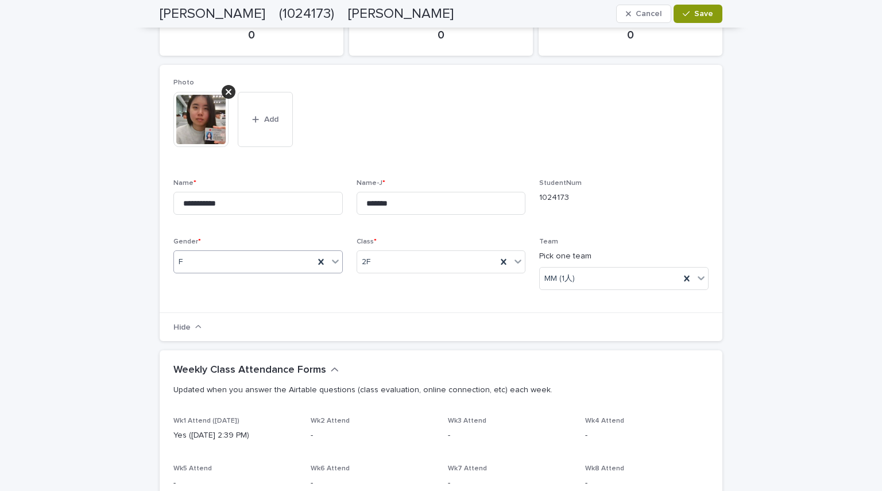
scroll to position [183, 0]
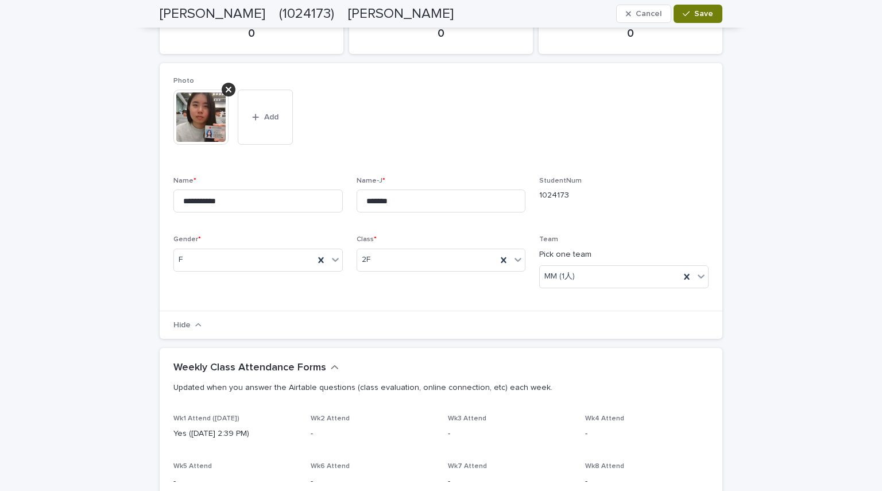
click at [700, 10] on span "Save" at bounding box center [703, 14] width 19 height 8
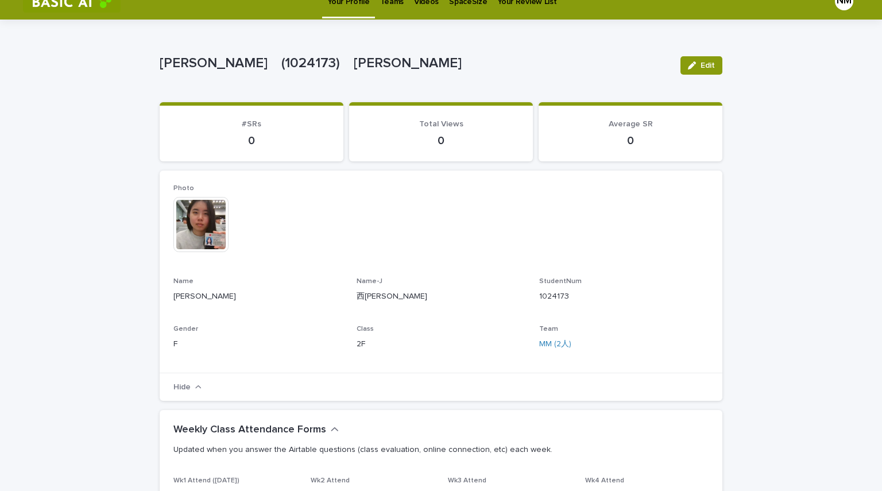
scroll to position [0, 0]
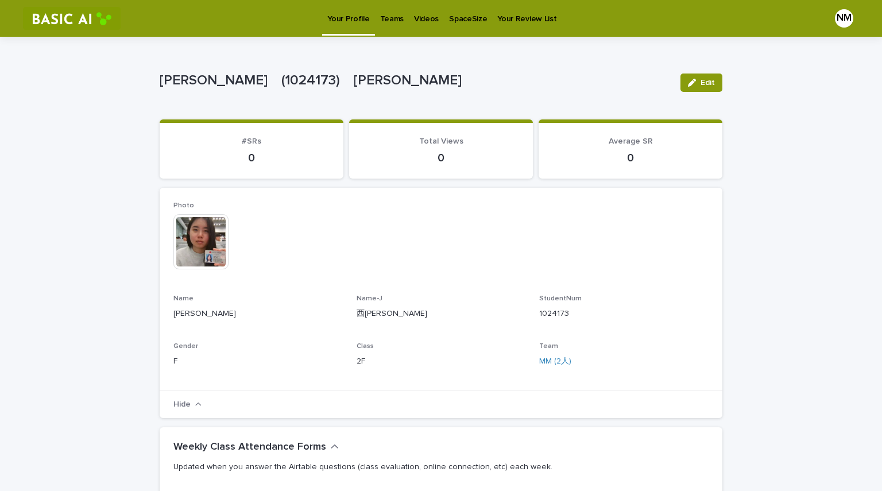
click at [381, 14] on p "Teams" at bounding box center [392, 12] width 24 height 24
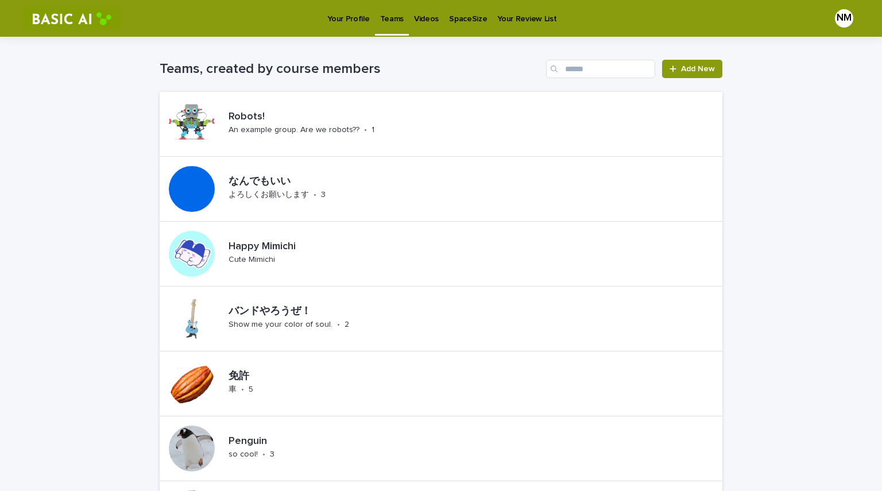
click at [339, 13] on p "Your Profile" at bounding box center [348, 12] width 42 height 24
